Goal: Check status: Check status

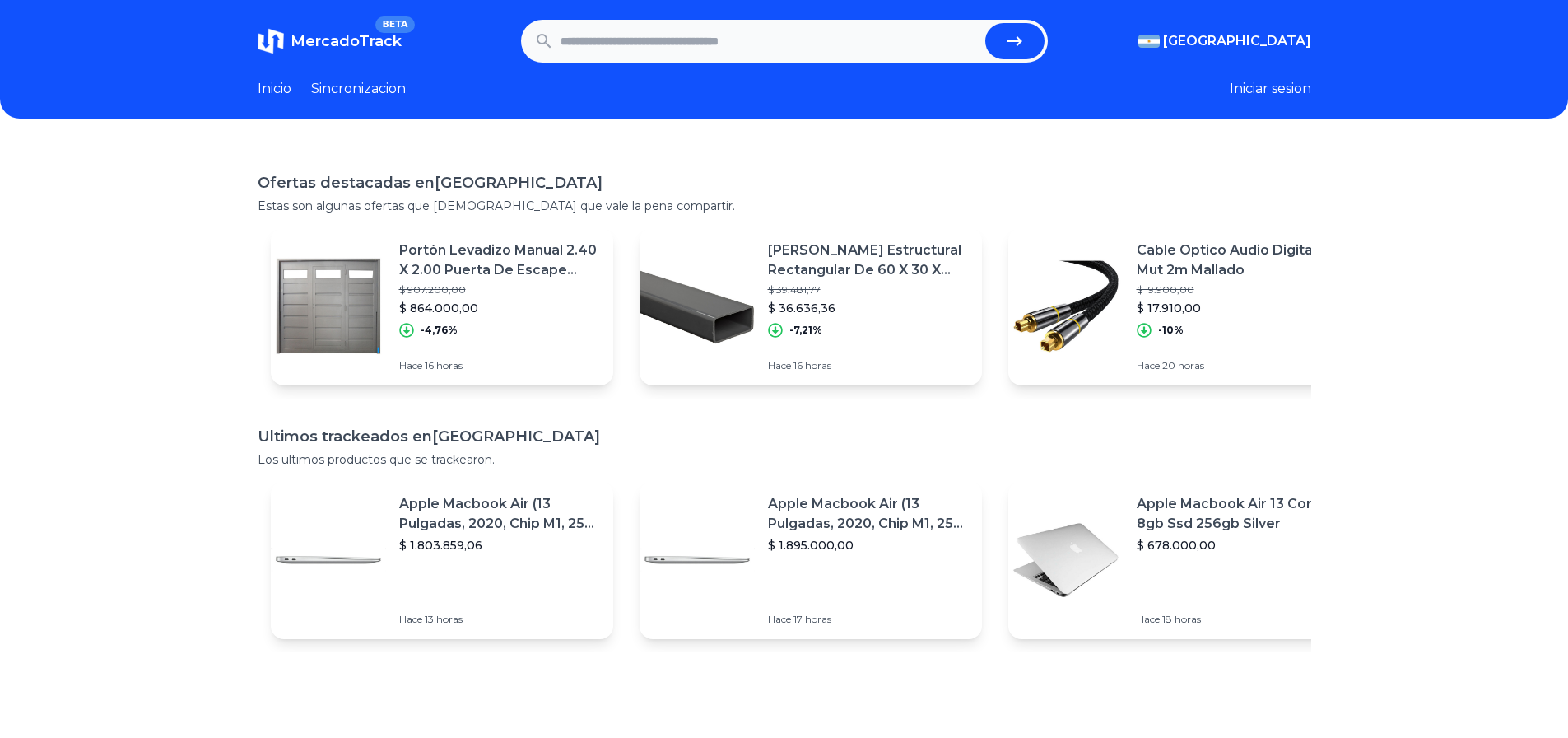
click at [631, 48] on input "text" at bounding box center [769, 41] width 418 height 36
paste input "**********"
click at [1044, 39] on button "submit" at bounding box center [1014, 41] width 59 height 36
type input "**********"
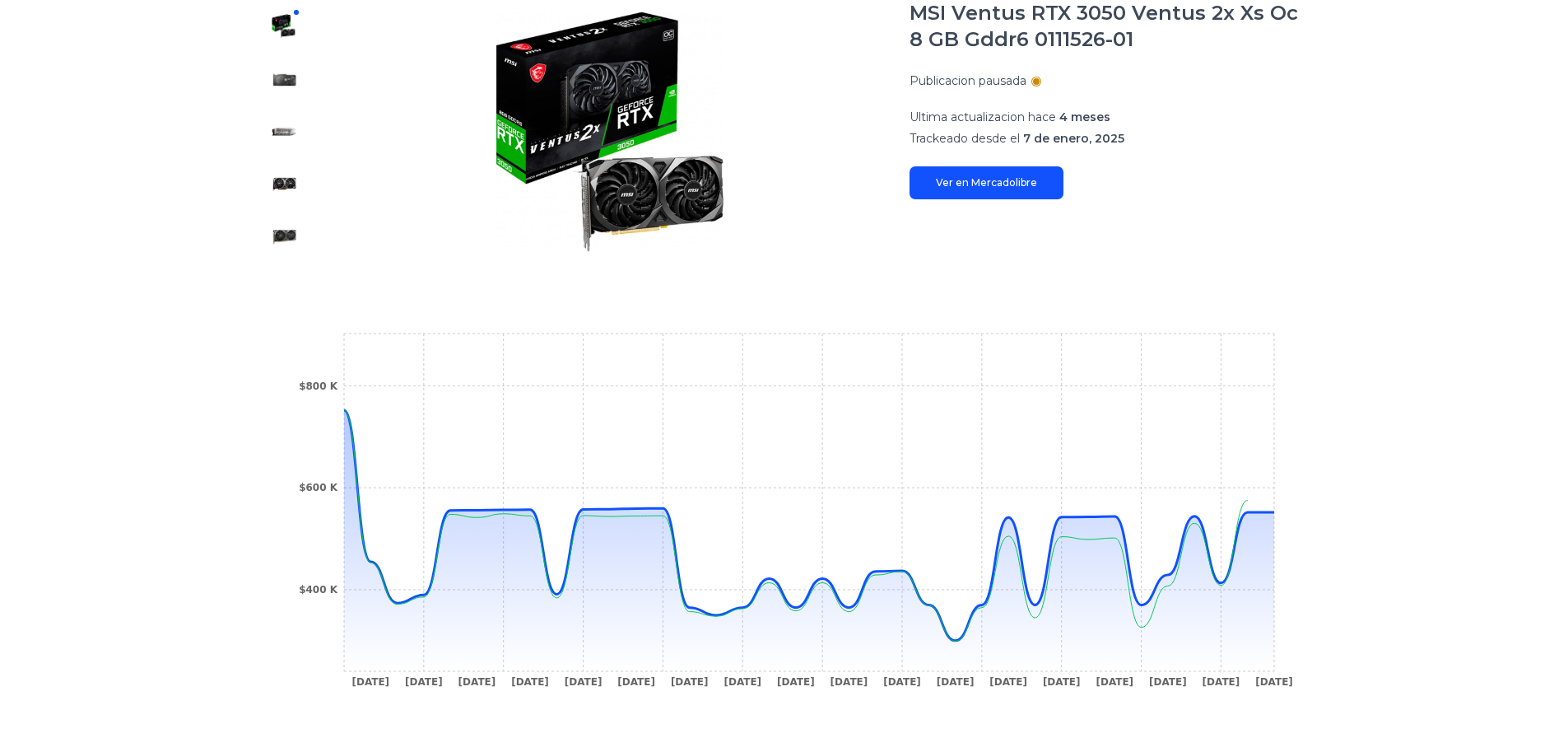
scroll to position [329, 0]
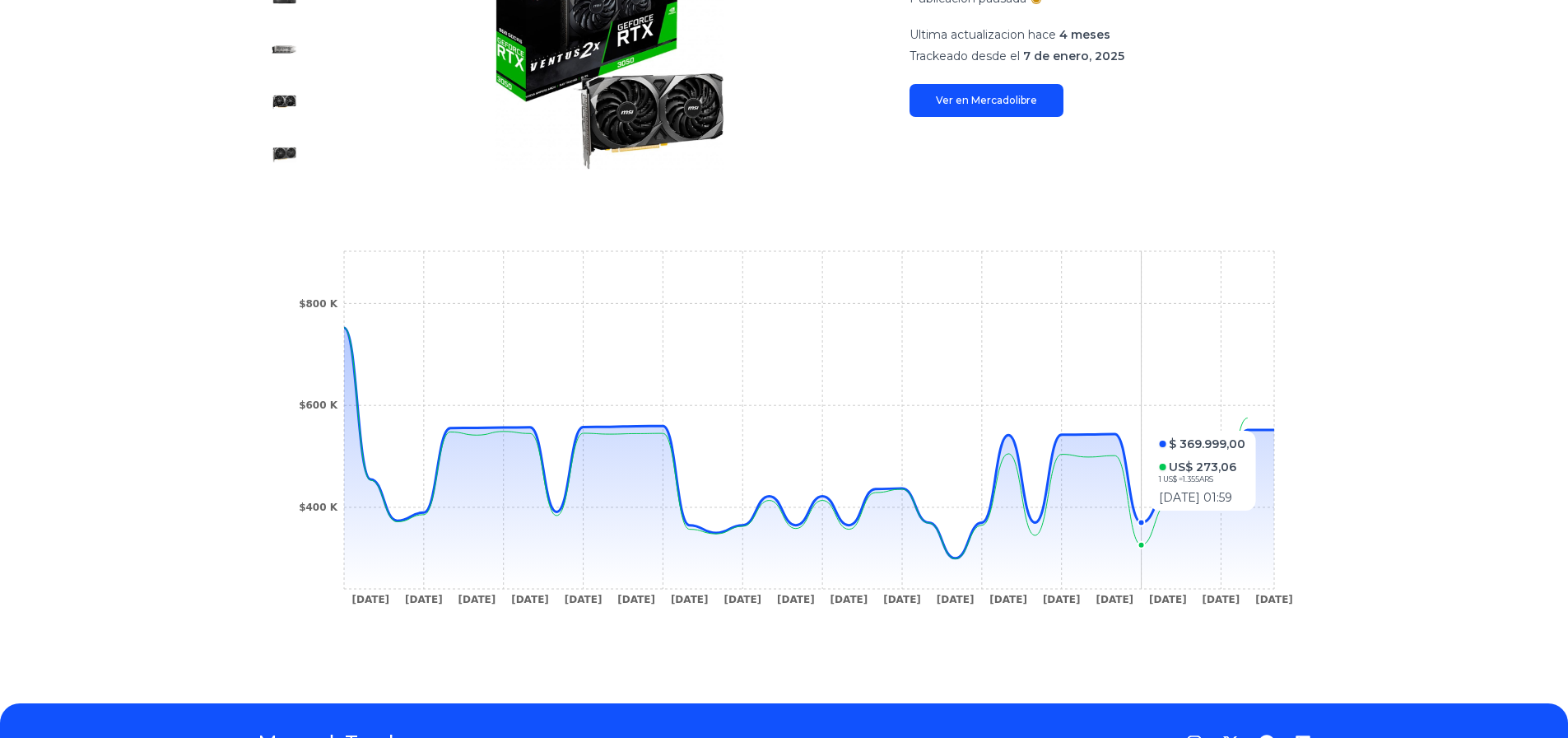
click at [1144, 520] on circle at bounding box center [1140, 522] width 6 height 6
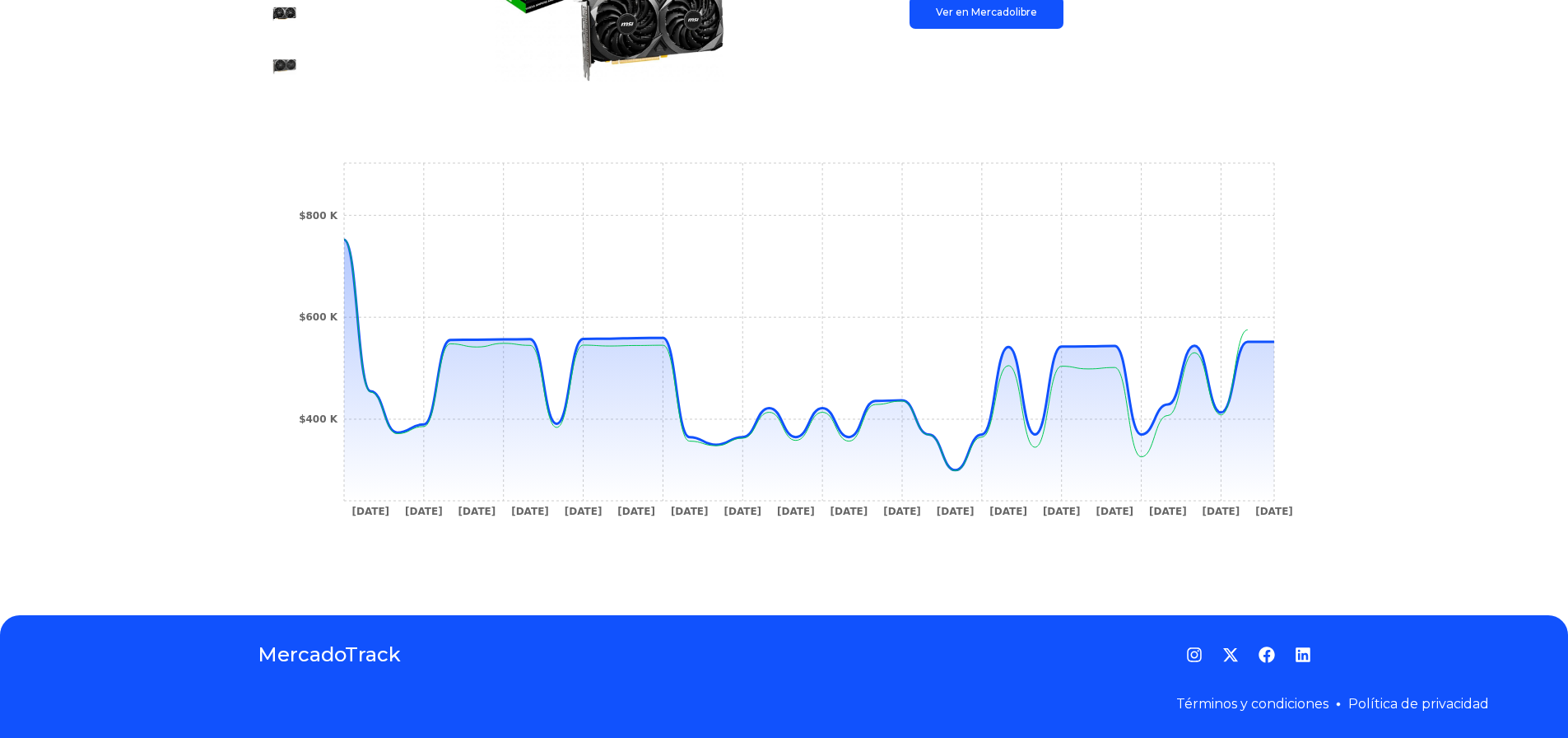
scroll to position [420, 0]
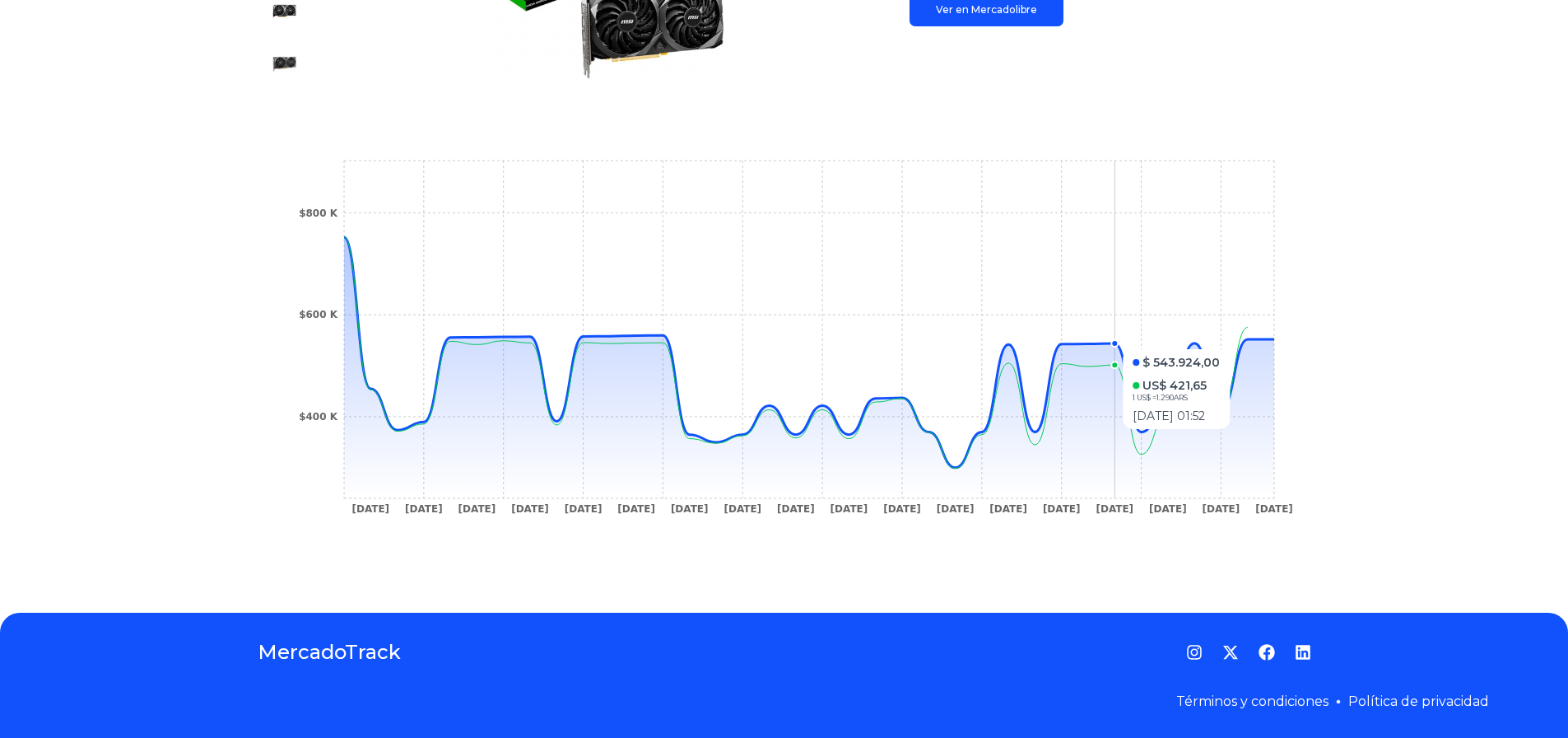
click at [1117, 341] on circle at bounding box center [1114, 343] width 6 height 6
click at [334, 208] on tspan "$800 K" at bounding box center [318, 213] width 40 height 11
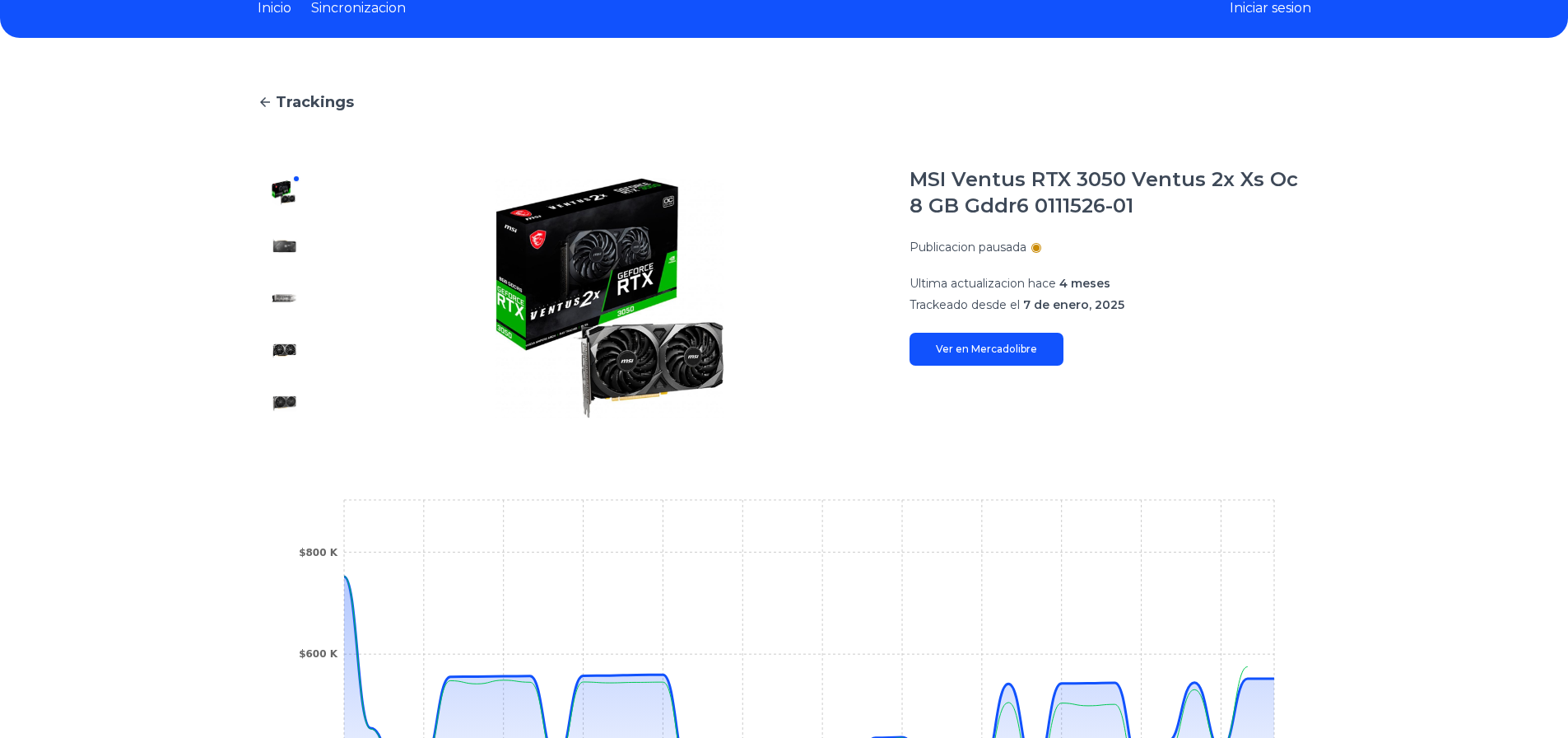
scroll to position [0, 0]
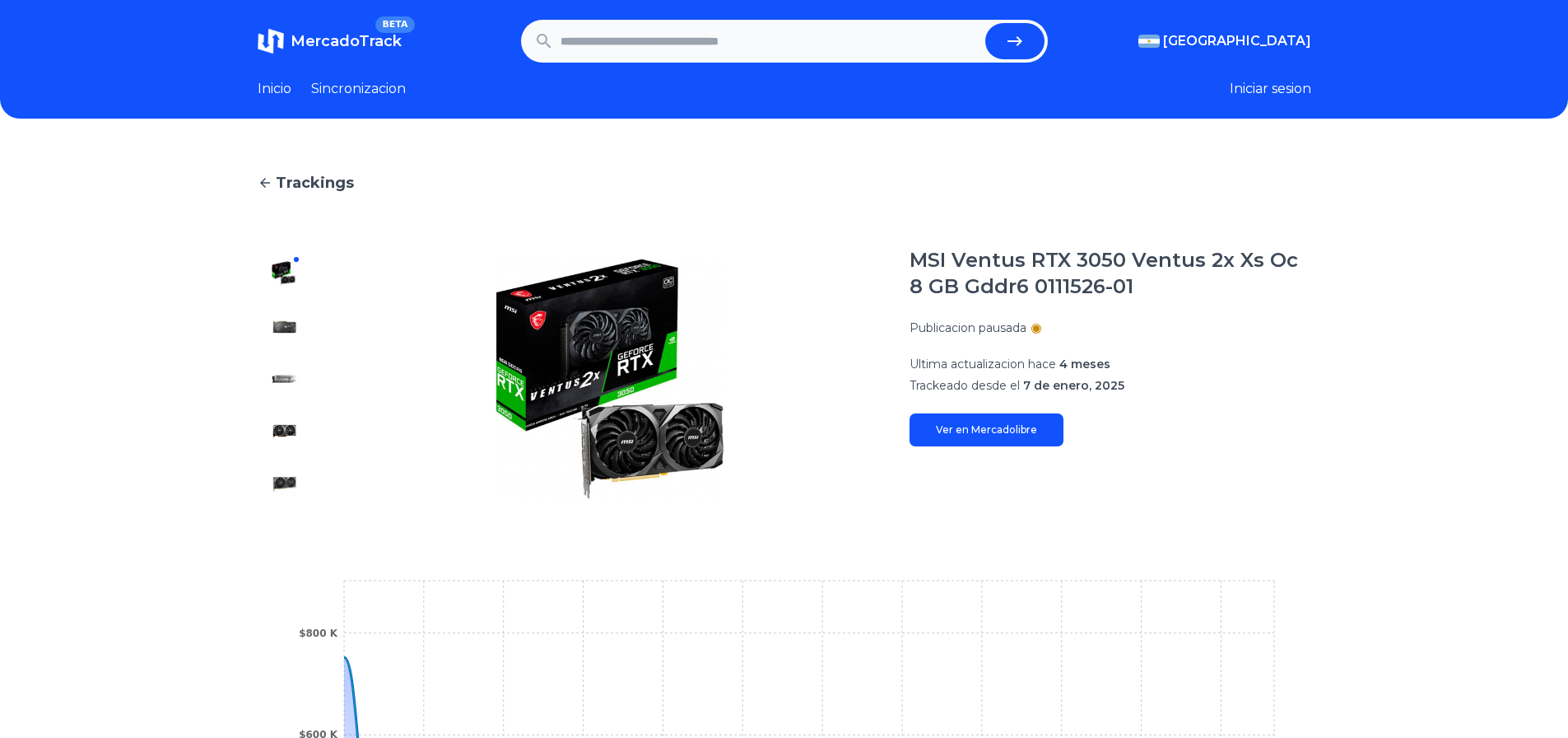
click at [297, 252] on div at bounding box center [284, 378] width 53 height 263
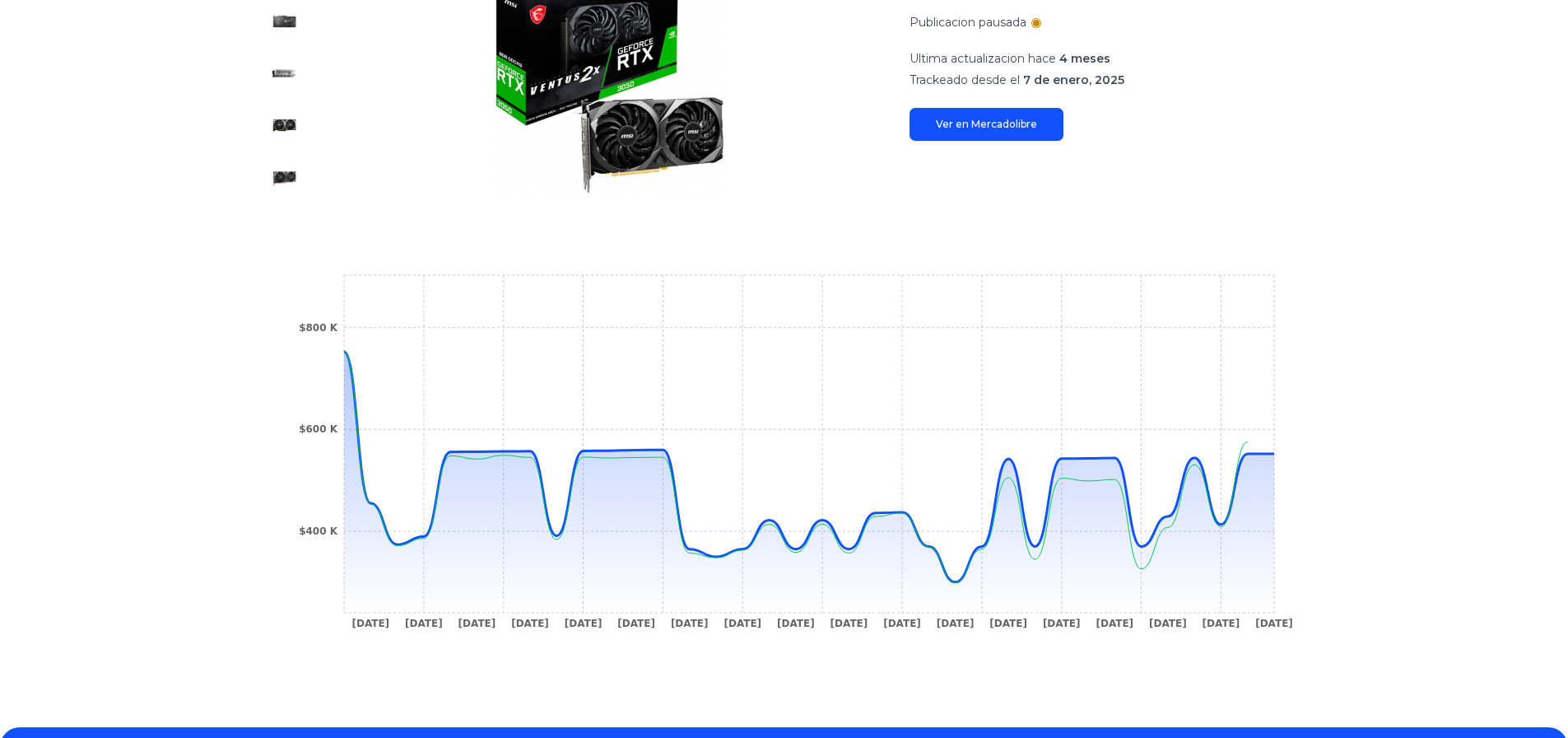
scroll to position [173, 0]
